Goal: Information Seeking & Learning: Learn about a topic

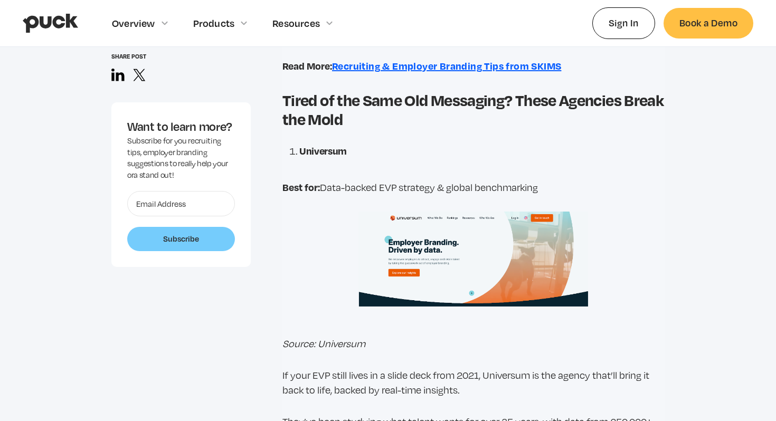
scroll to position [1698, 0]
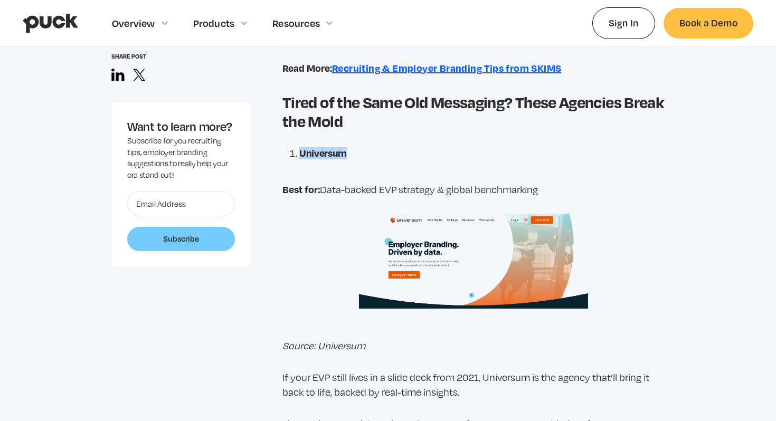
drag, startPoint x: 349, startPoint y: 155, endPoint x: 299, endPoint y: 153, distance: 49.2
click at [299, 153] on li "Universum" at bounding box center [481, 153] width 365 height 12
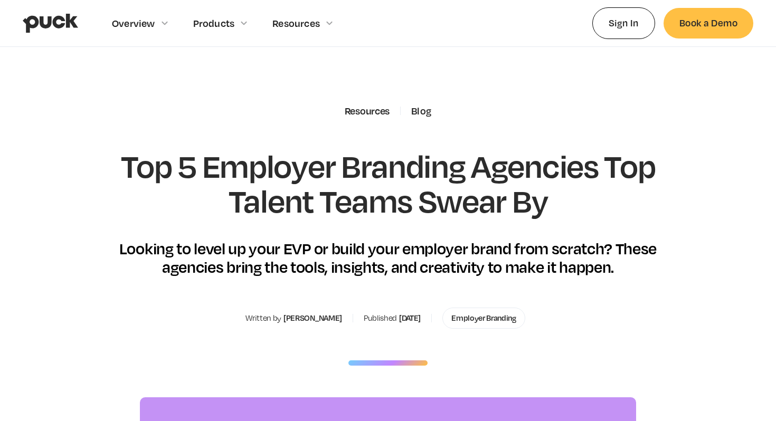
click at [41, 23] on img "home" at bounding box center [50, 23] width 55 height 20
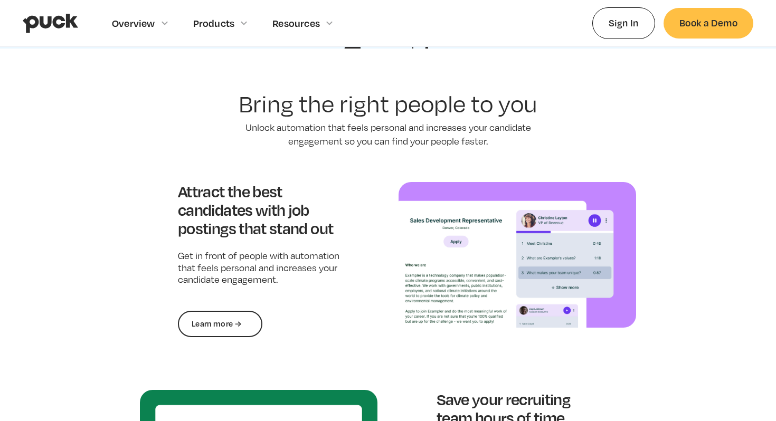
scroll to position [755, 0]
